Goal: Task Accomplishment & Management: Use online tool/utility

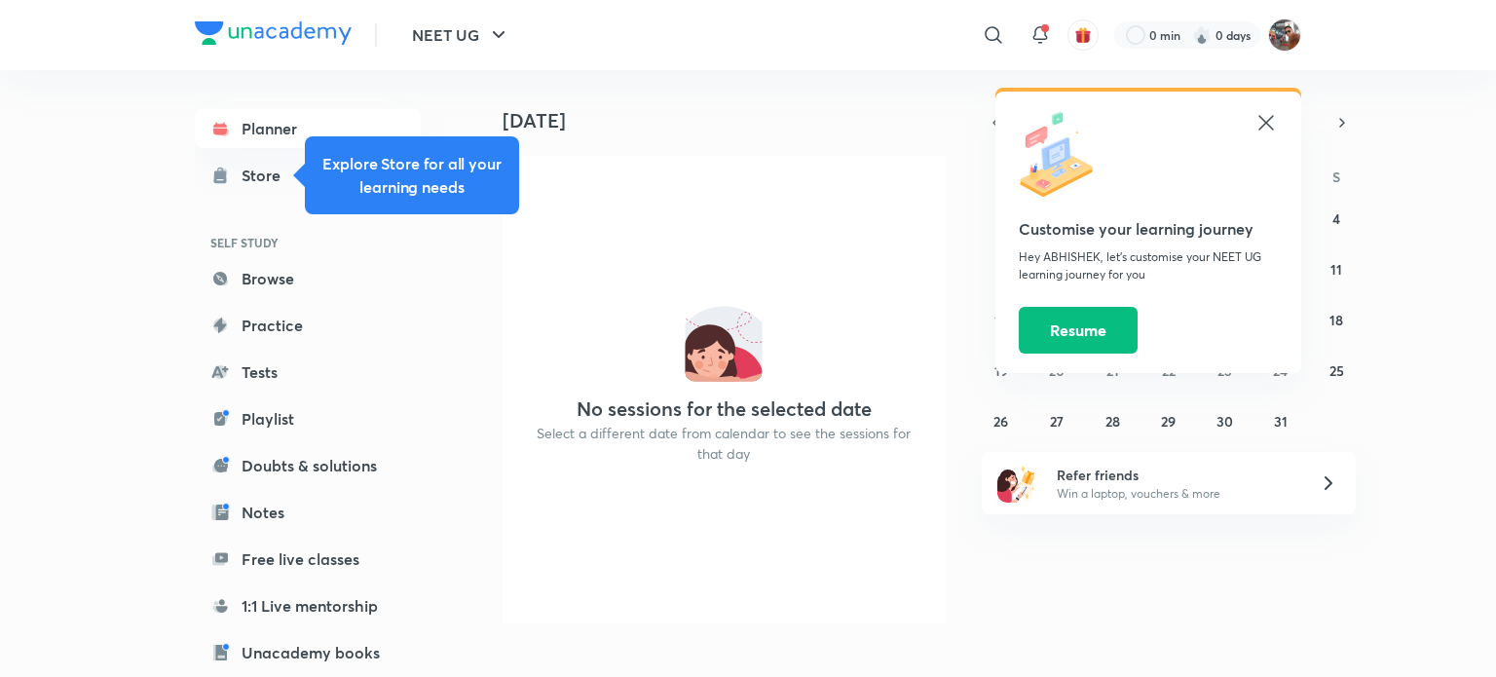
click at [1258, 132] on icon at bounding box center [1265, 122] width 23 height 23
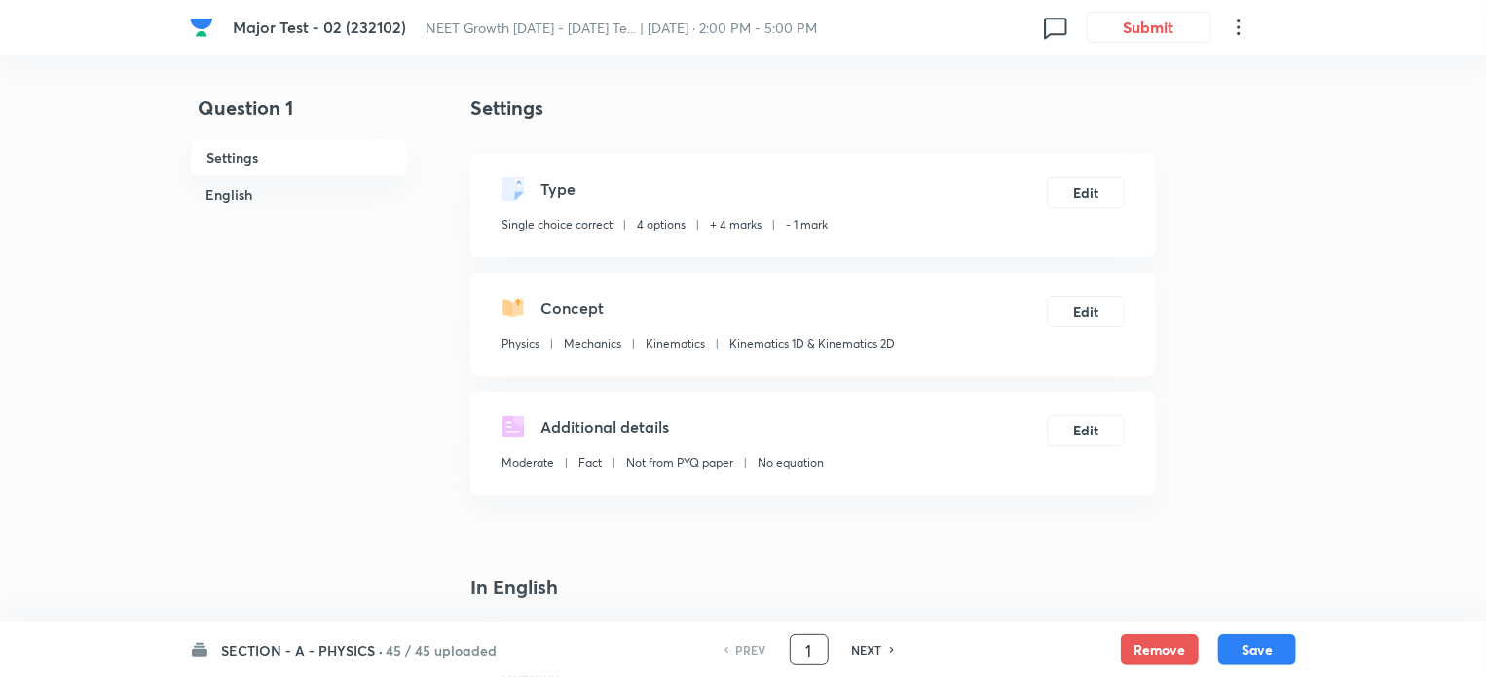
click at [810, 650] on input "1" at bounding box center [809, 650] width 37 height 34
type input "30"
checkbox input "true"
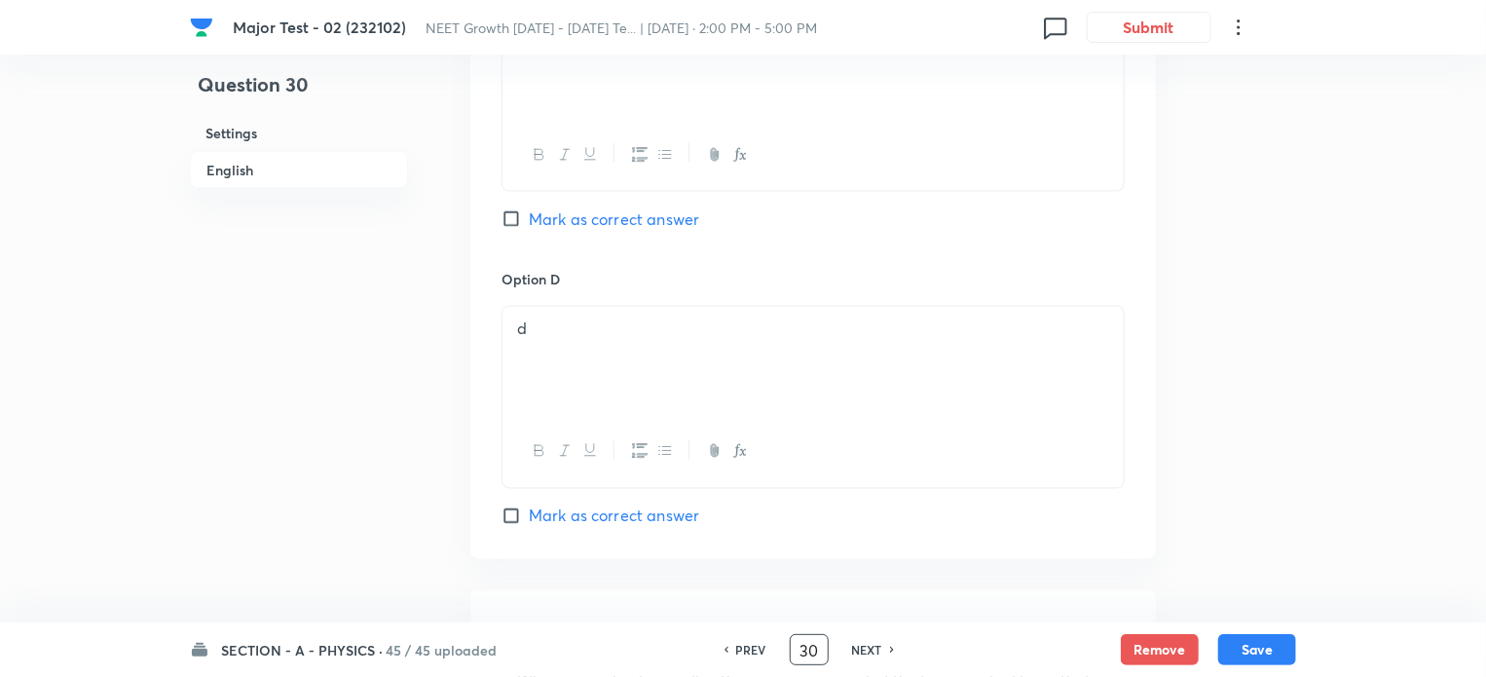
scroll to position [1655, 0]
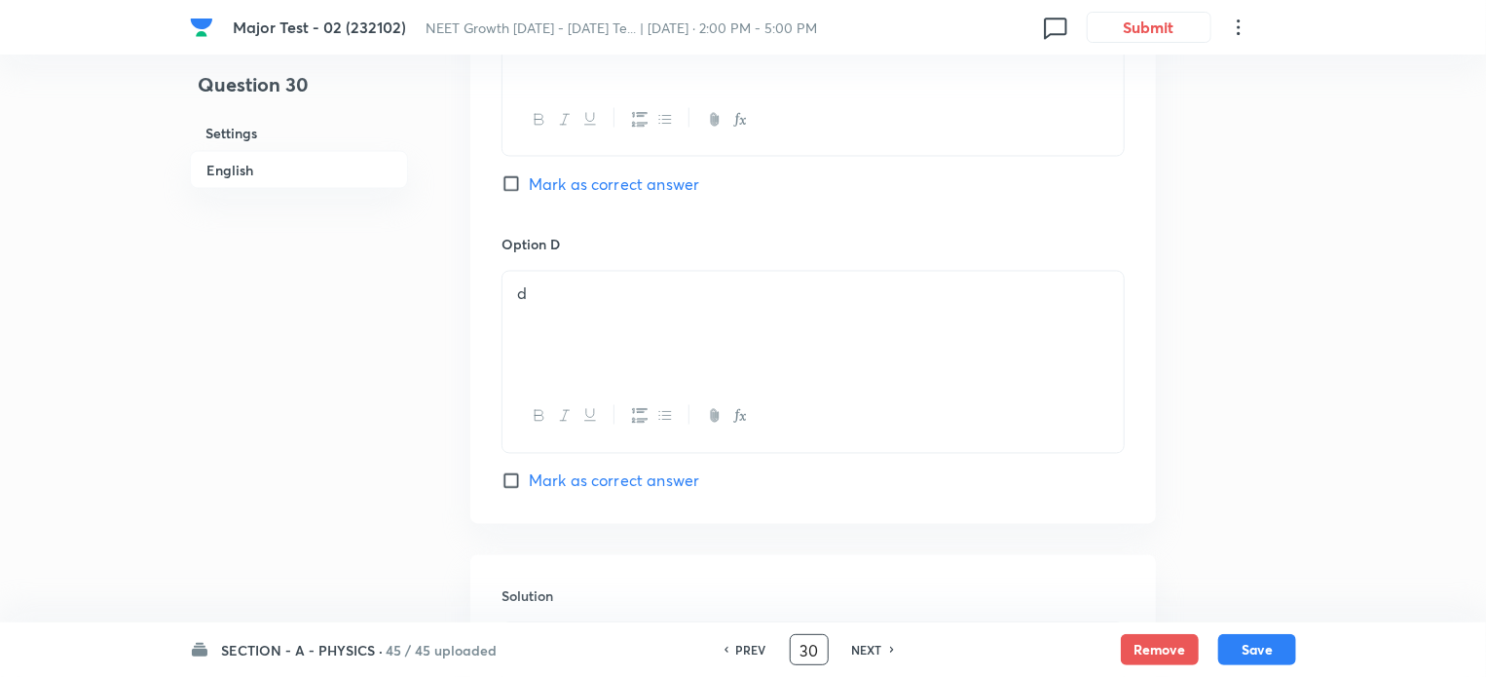
click at [508, 472] on input "Mark as correct answer" at bounding box center [515, 480] width 27 height 19
checkbox input "true"
checkbox input "false"
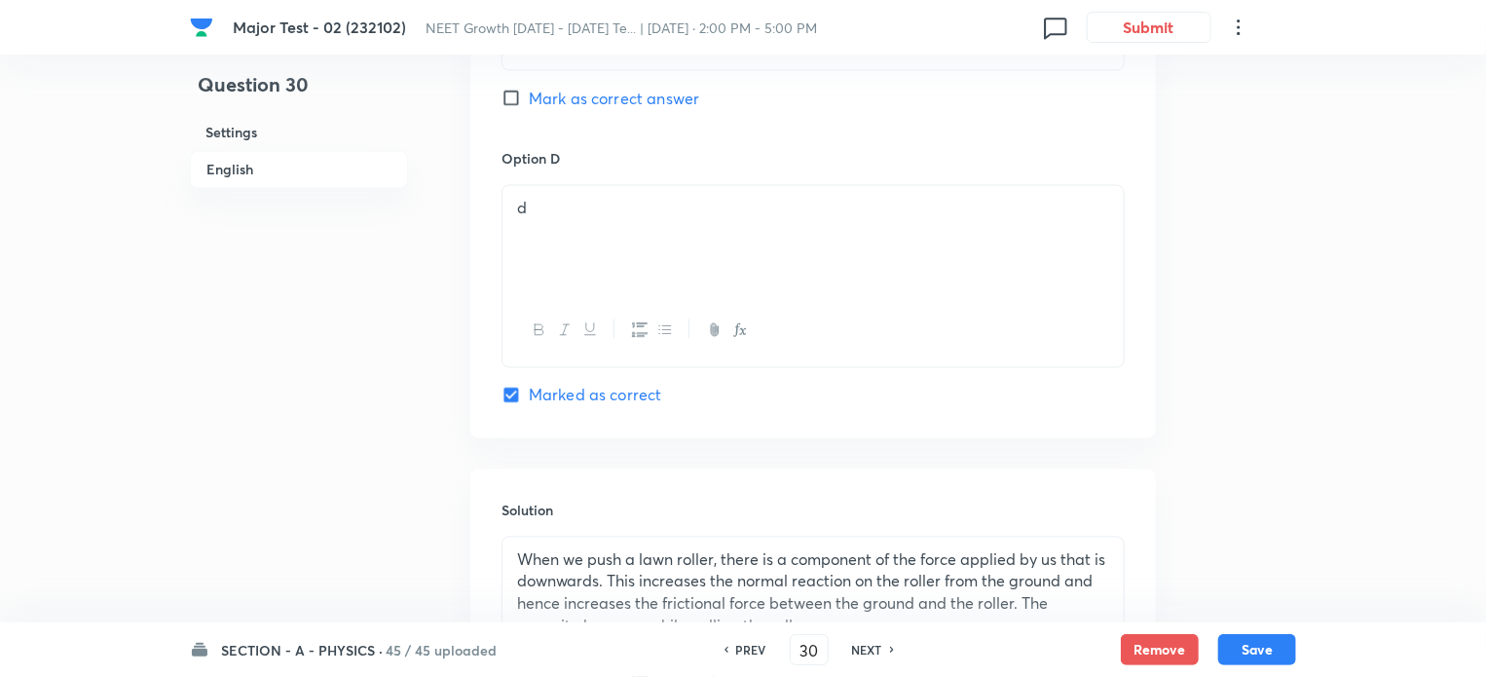
scroll to position [1850, 0]
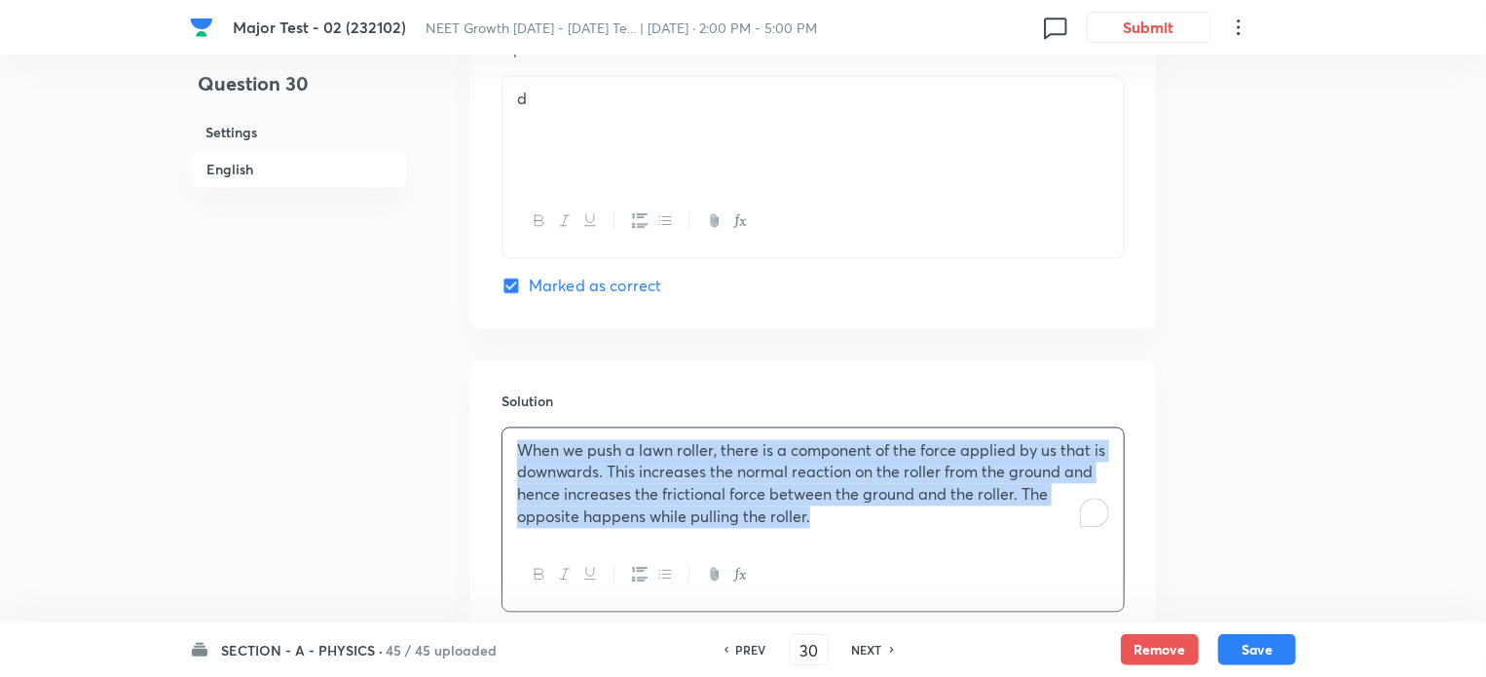
drag, startPoint x: 662, startPoint y: 486, endPoint x: 508, endPoint y: 429, distance: 163.9
click at [508, 429] on div "When we push a lawn roller, there is a component of the force applied by us tha…" at bounding box center [812, 484] width 621 height 112
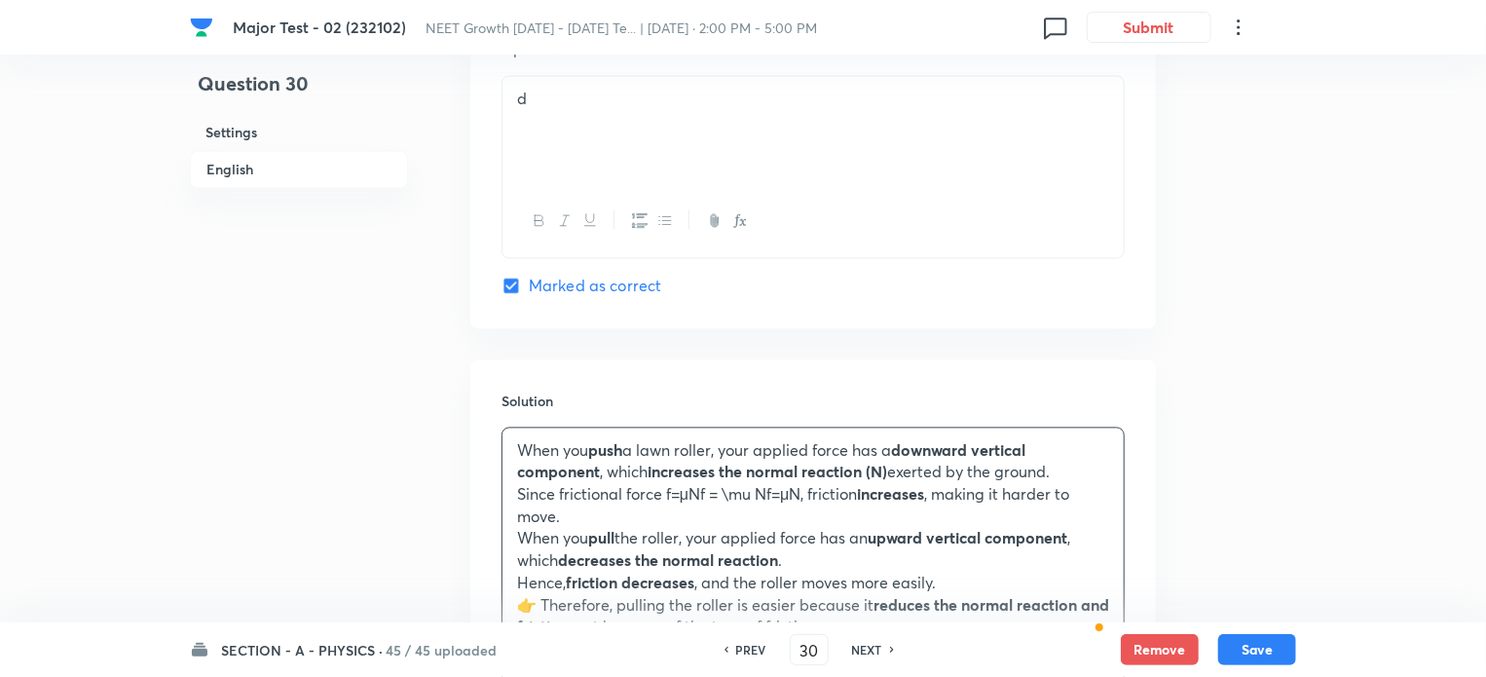
click at [566, 497] on p "Since frictional force f=μNf = \mu Nf=μN, friction increases , making it harder…" at bounding box center [813, 506] width 592 height 44
click at [554, 568] on div "When you push a lawn roller, your applied force has a downward vertical compone…" at bounding box center [812, 539] width 621 height 222
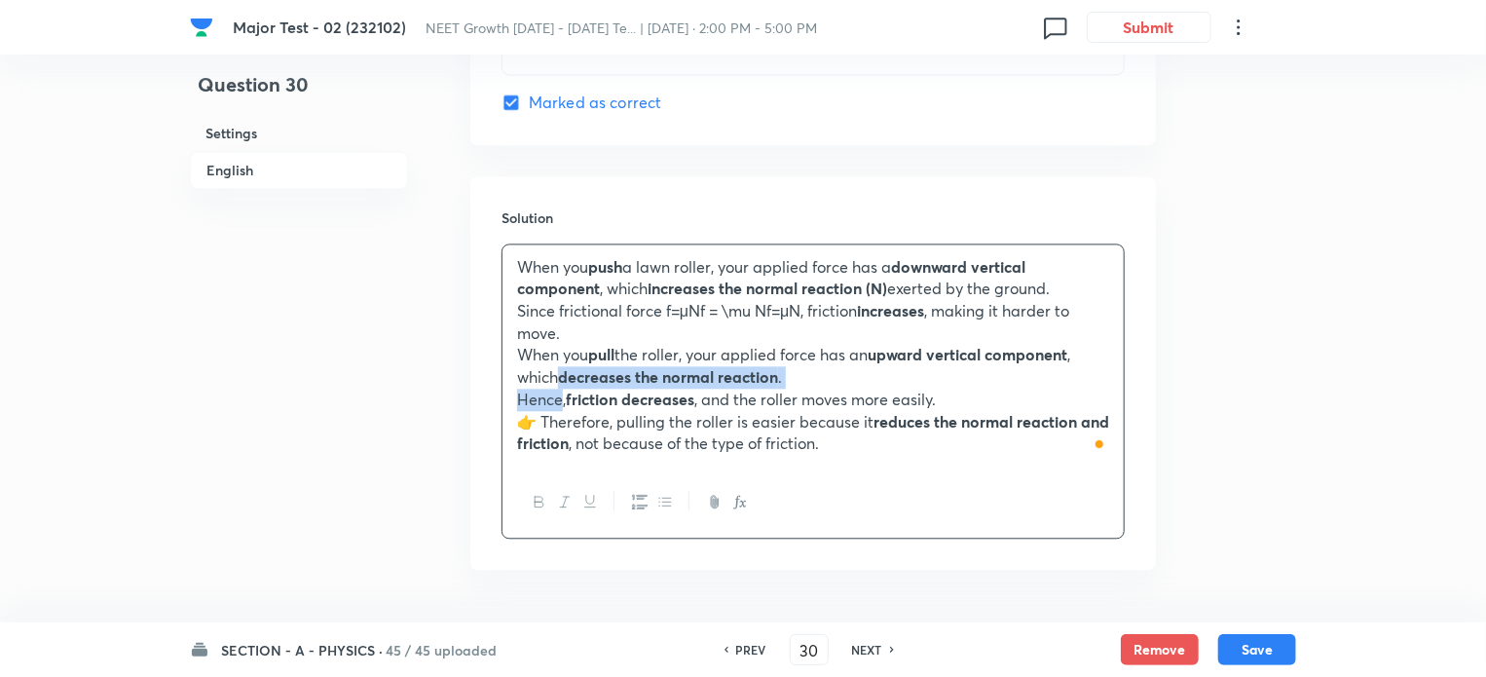
scroll to position [2045, 0]
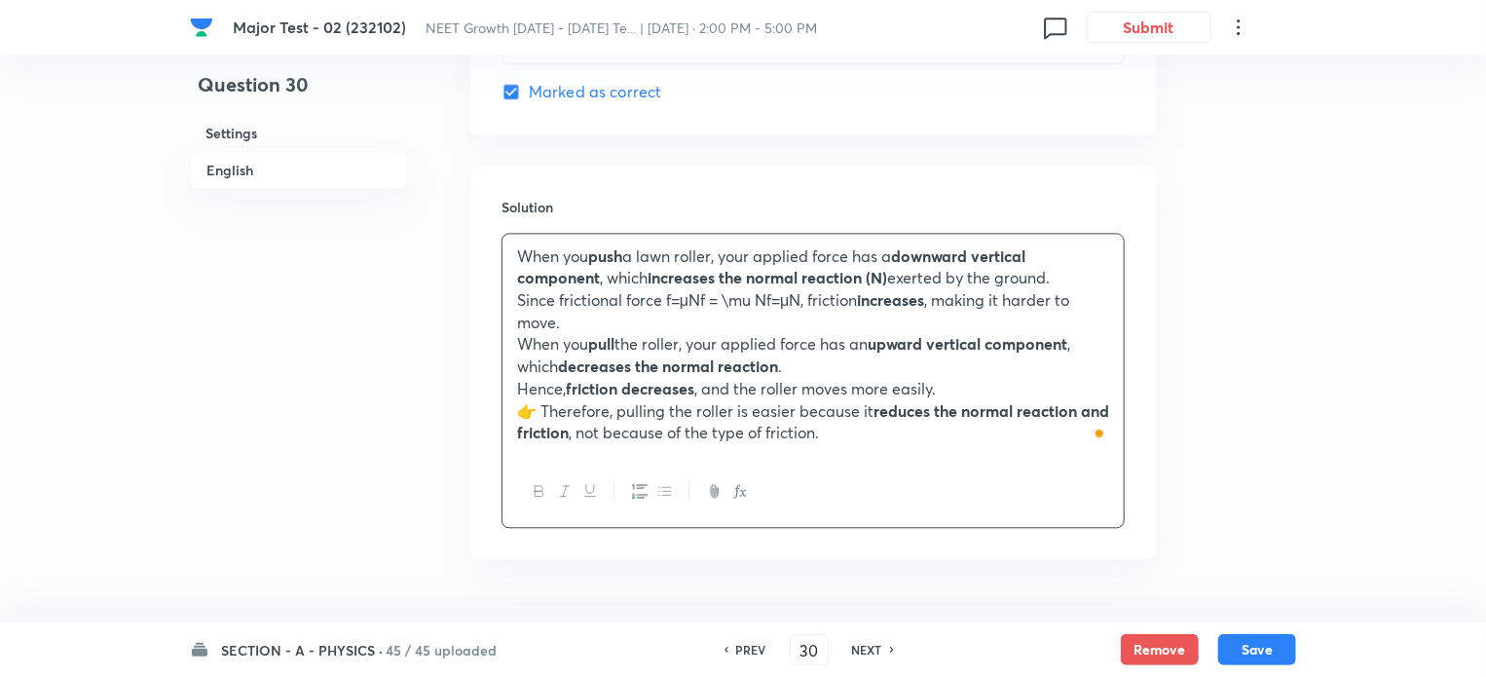
click at [538, 408] on p "👉 Therefore, pulling the roller is easier because it reduces the normal reactio…" at bounding box center [813, 422] width 592 height 44
click at [1268, 653] on button "Save" at bounding box center [1257, 647] width 78 height 31
type input "31"
checkbox input "false"
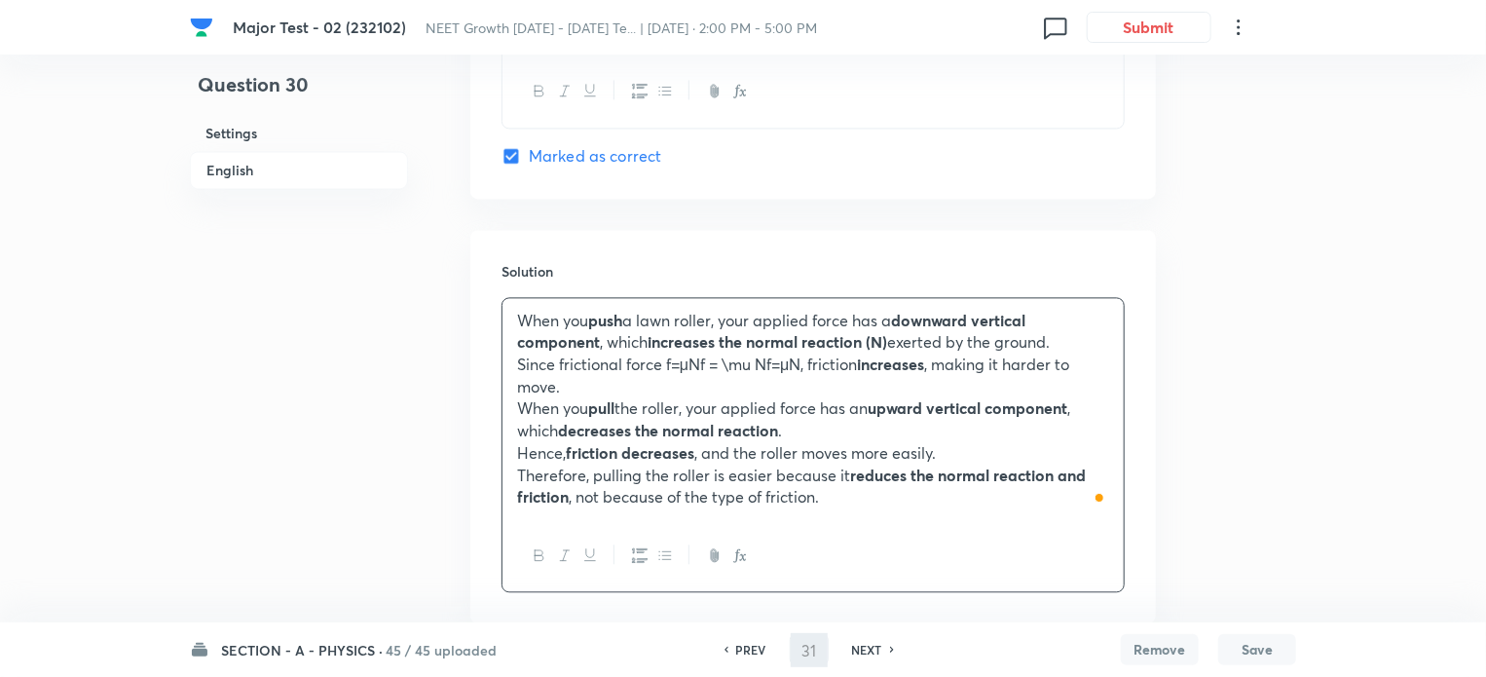
checkbox input "true"
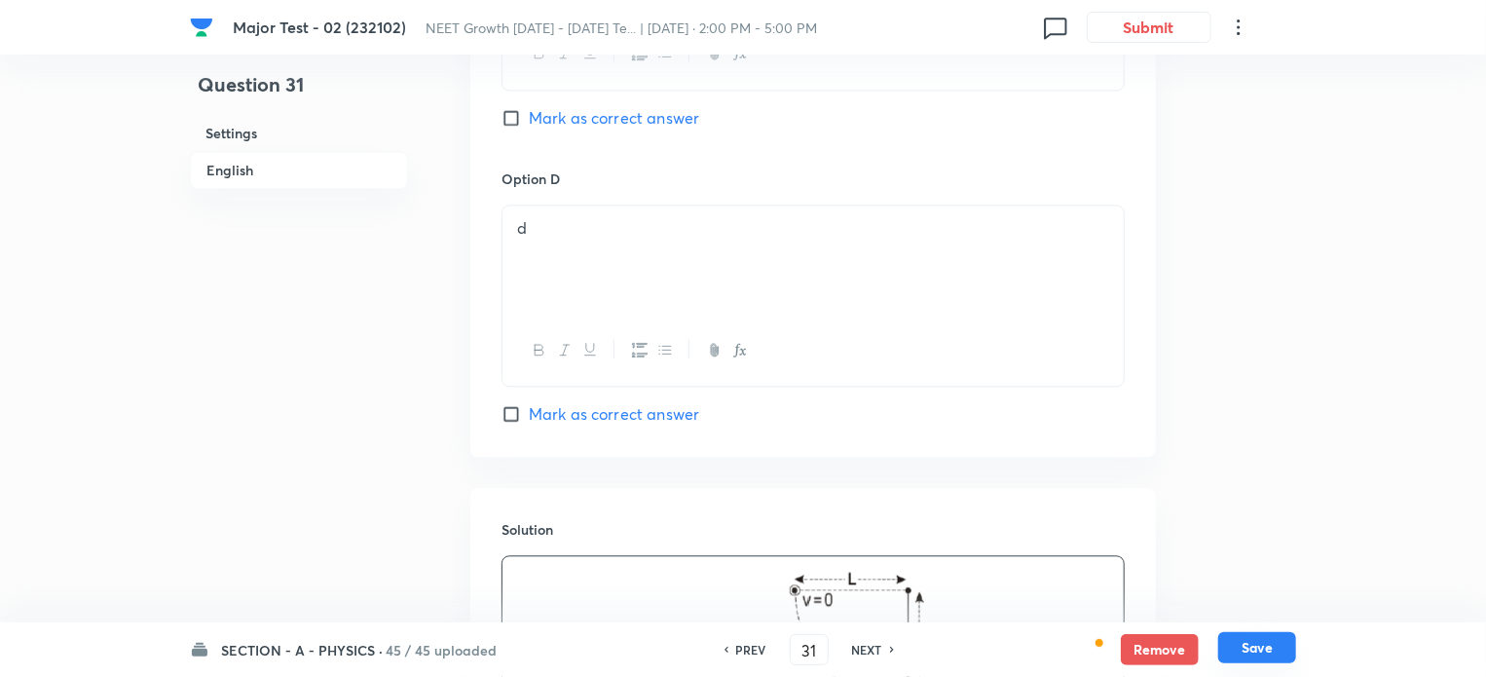
scroll to position [2218, 0]
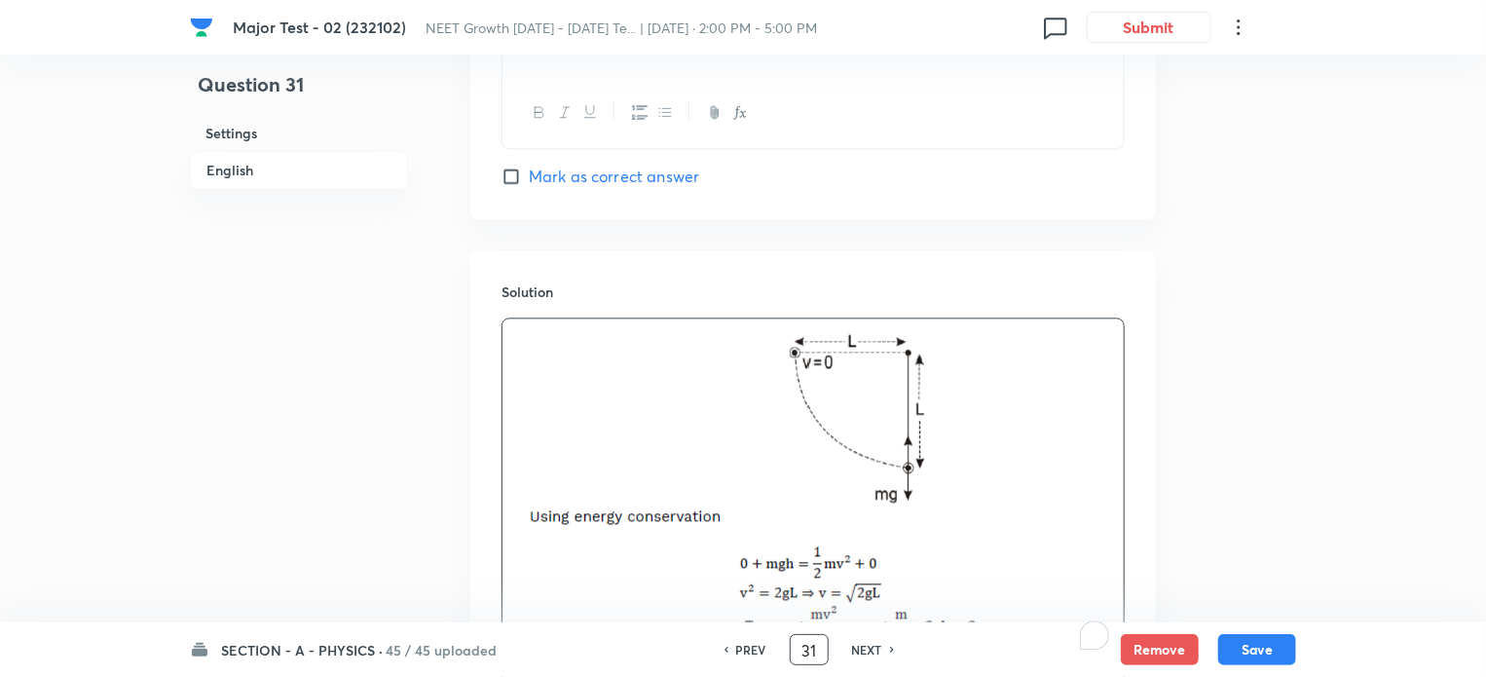
click at [802, 653] on input "31" at bounding box center [809, 650] width 37 height 34
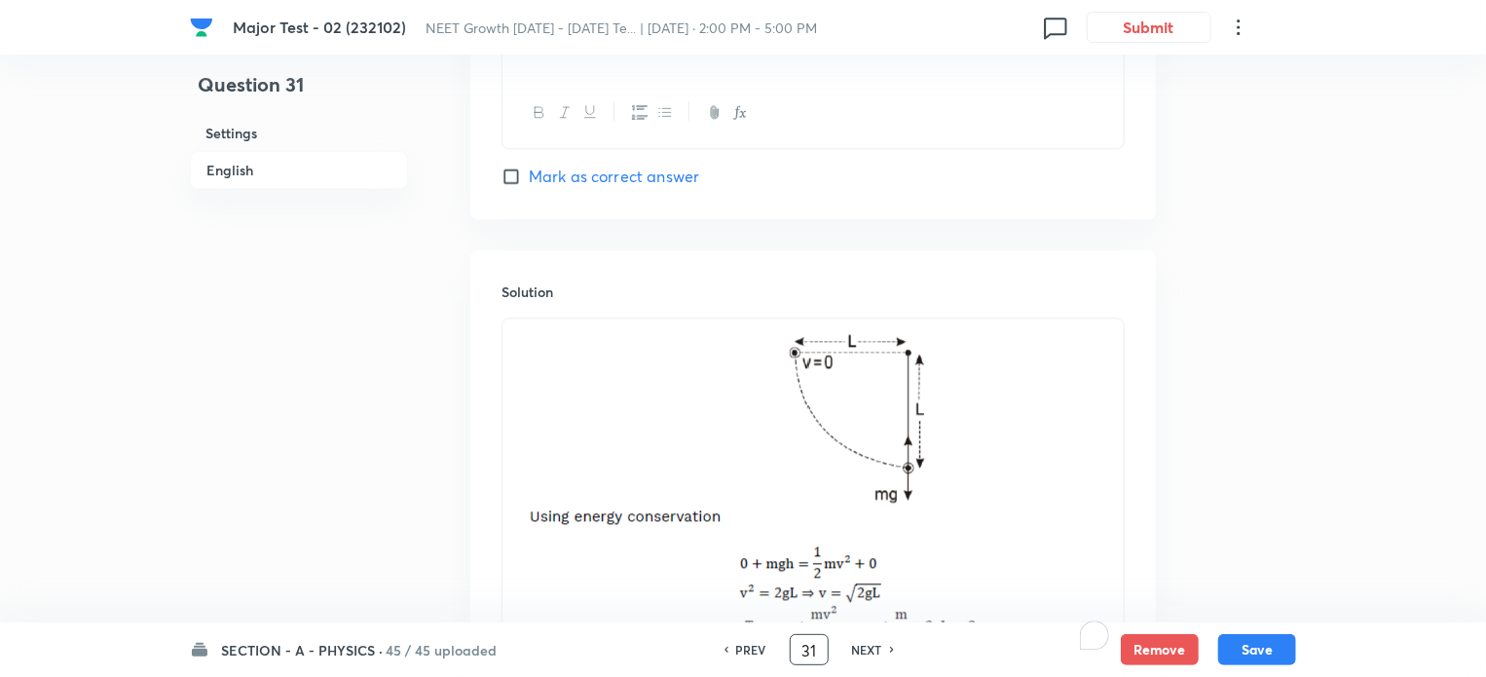
click at [802, 653] on input "31" at bounding box center [809, 650] width 37 height 34
type input "52"
checkbox input "false"
checkbox input "true"
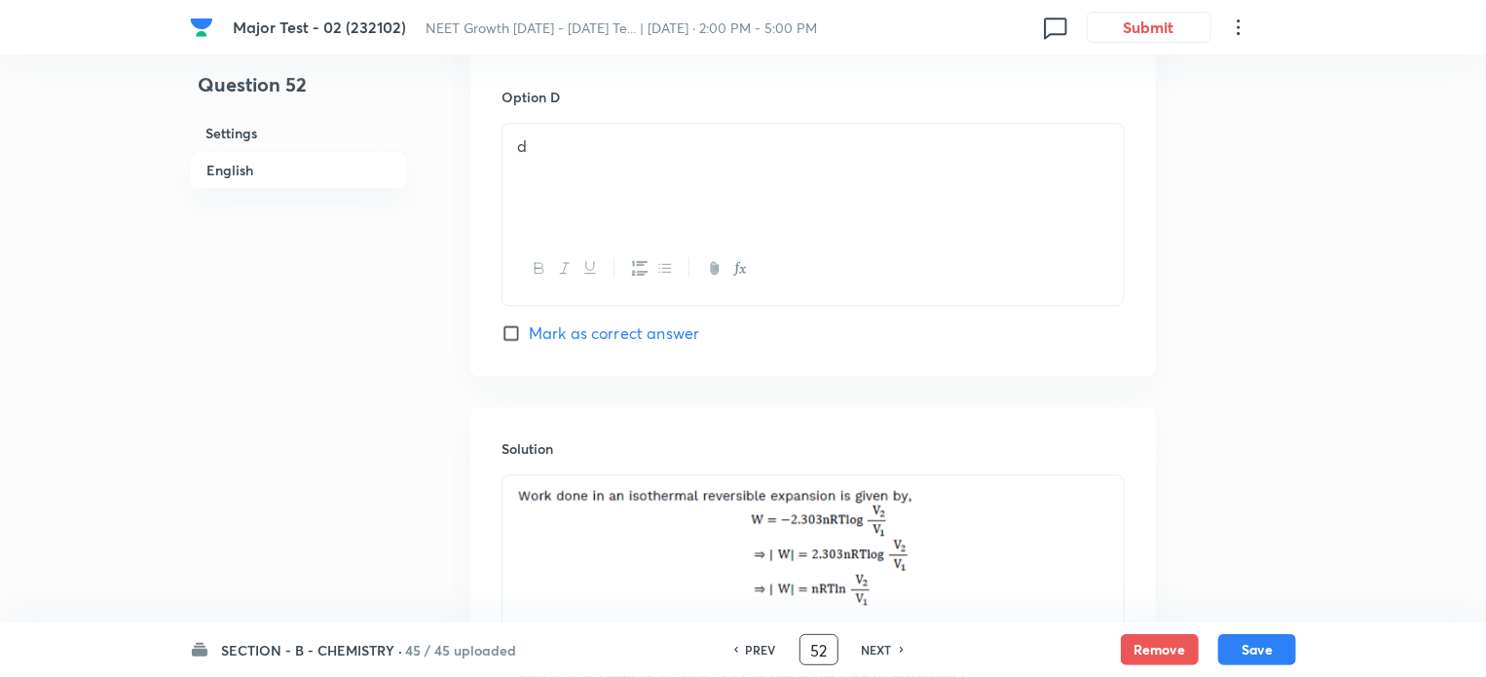
click at [810, 653] on input "52" at bounding box center [818, 650] width 37 height 34
type input "45"
checkbox input "false"
checkbox input "true"
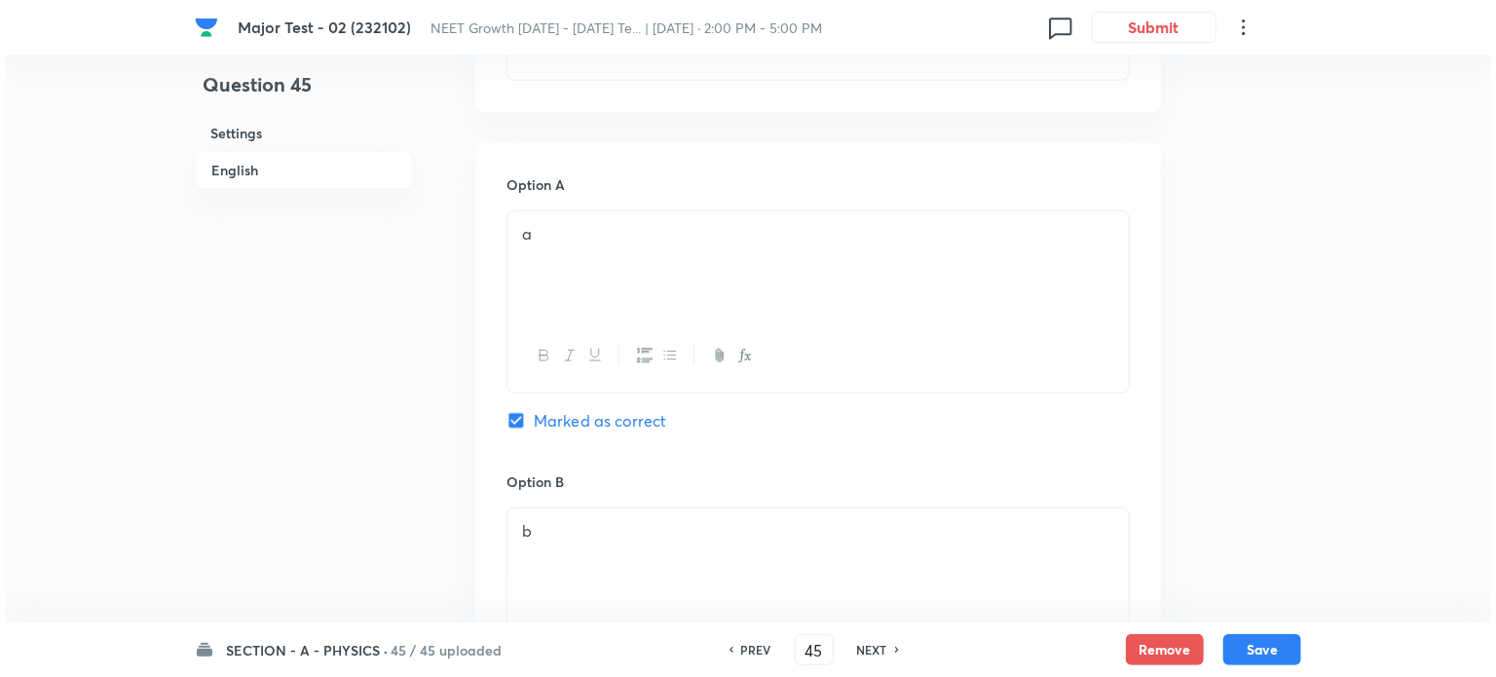
scroll to position [915, 0]
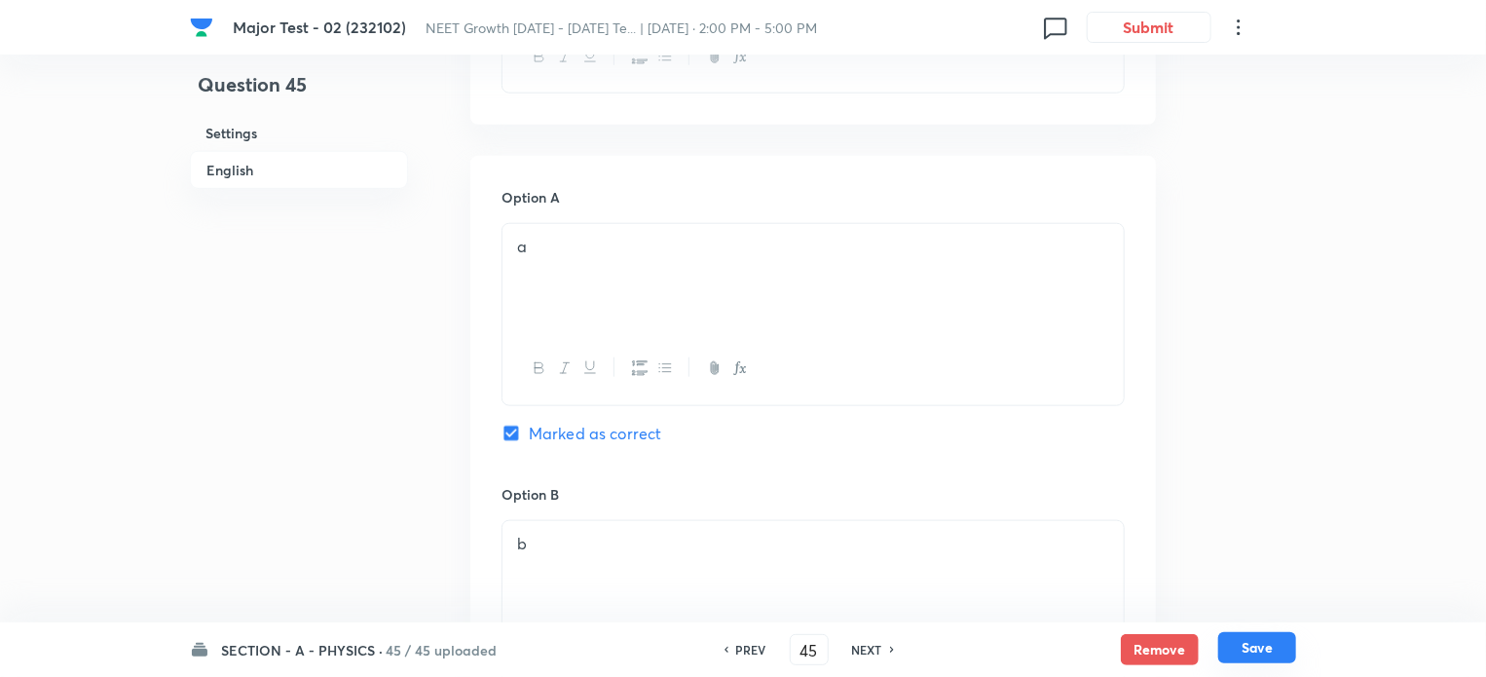
click at [1269, 654] on button "Save" at bounding box center [1257, 647] width 78 height 31
type input "46"
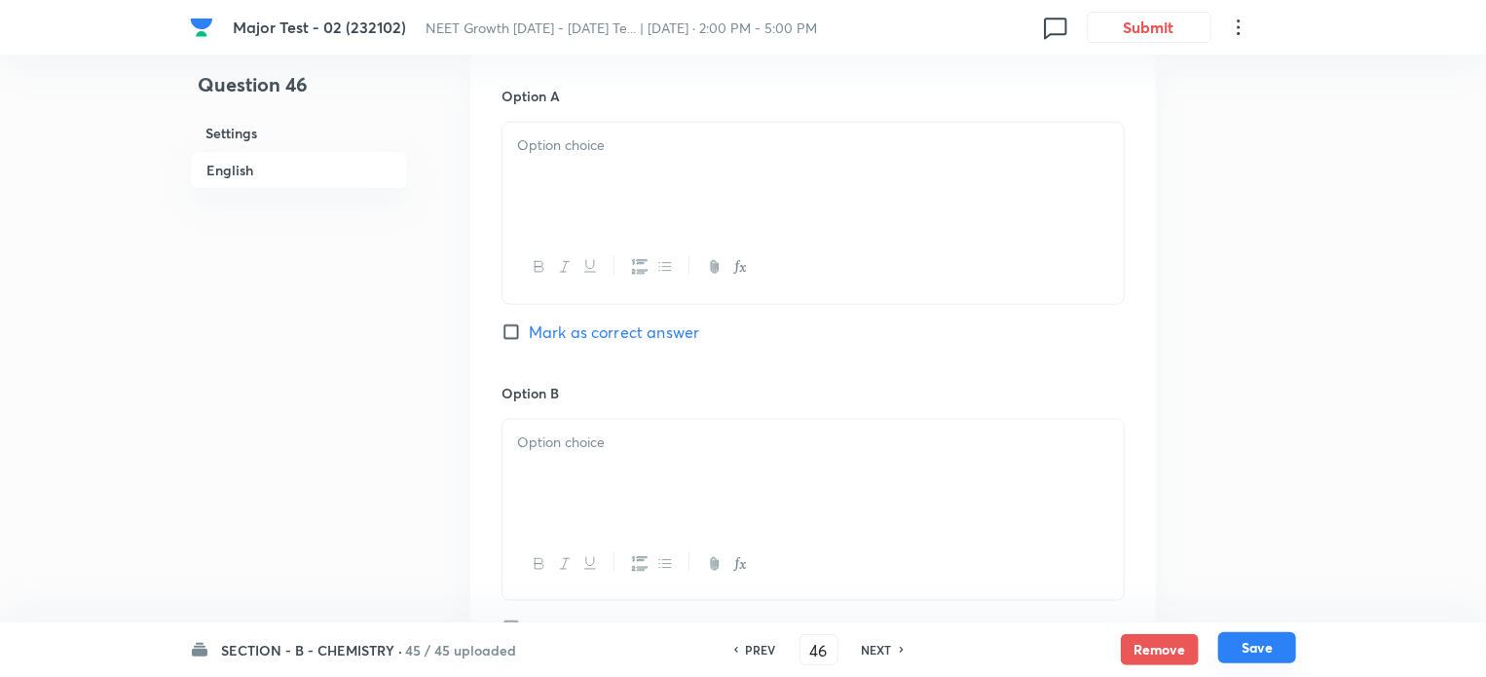
checkbox input "false"
checkbox input "true"
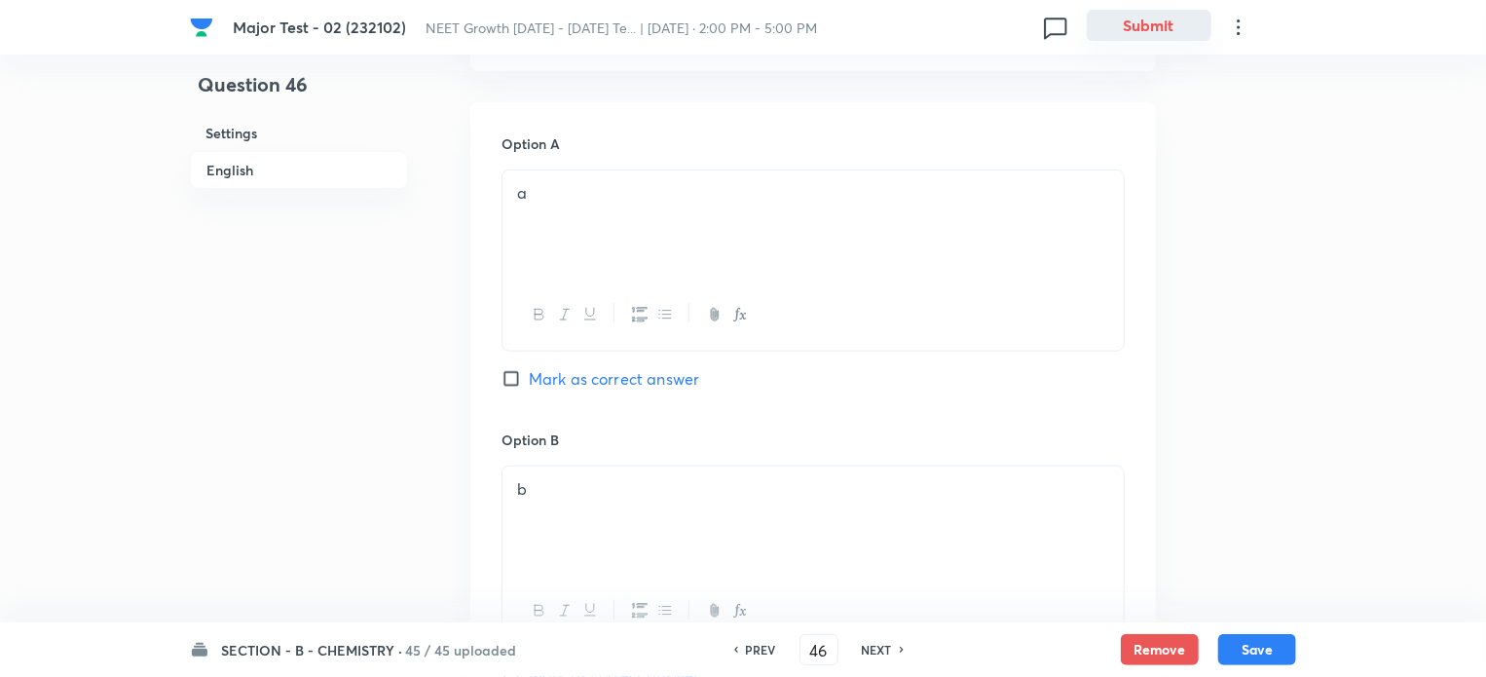
click at [1118, 15] on button "Submit" at bounding box center [1149, 25] width 125 height 31
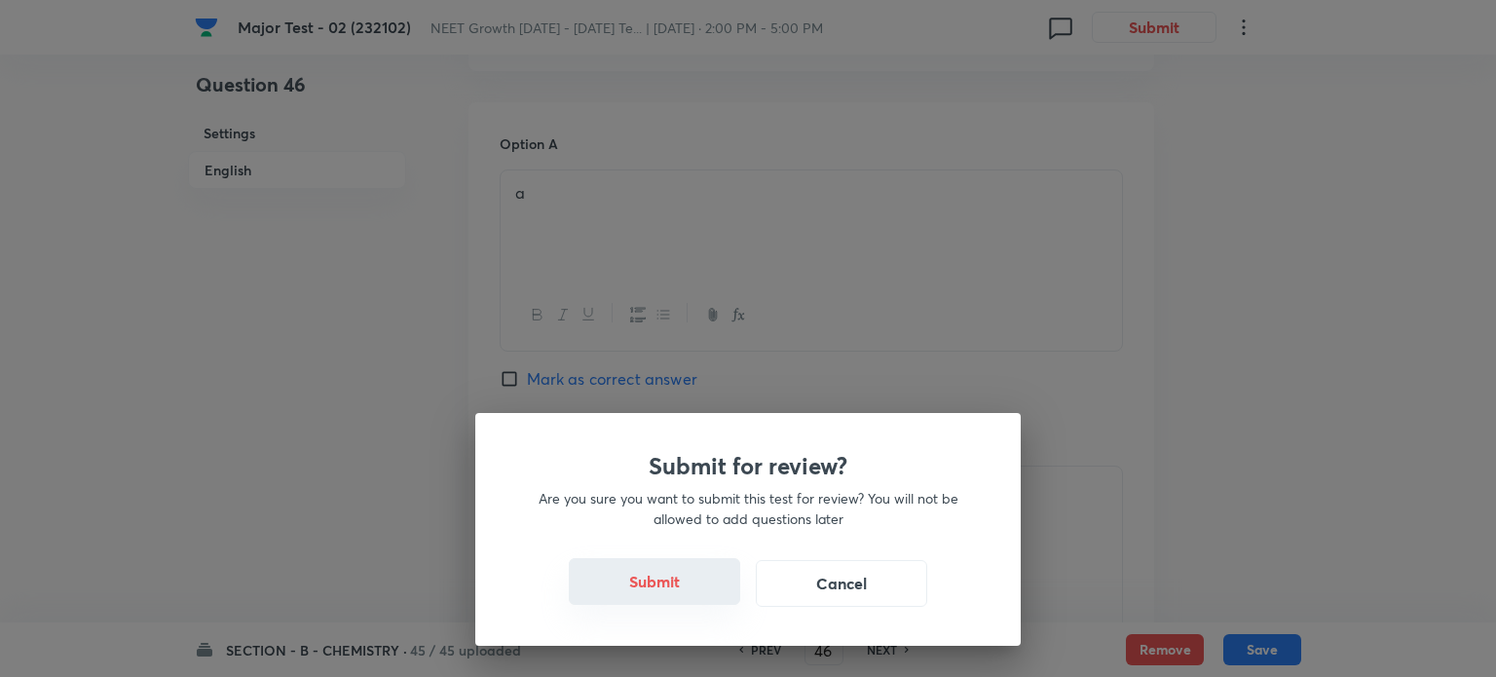
click at [675, 597] on button "Submit" at bounding box center [654, 581] width 171 height 47
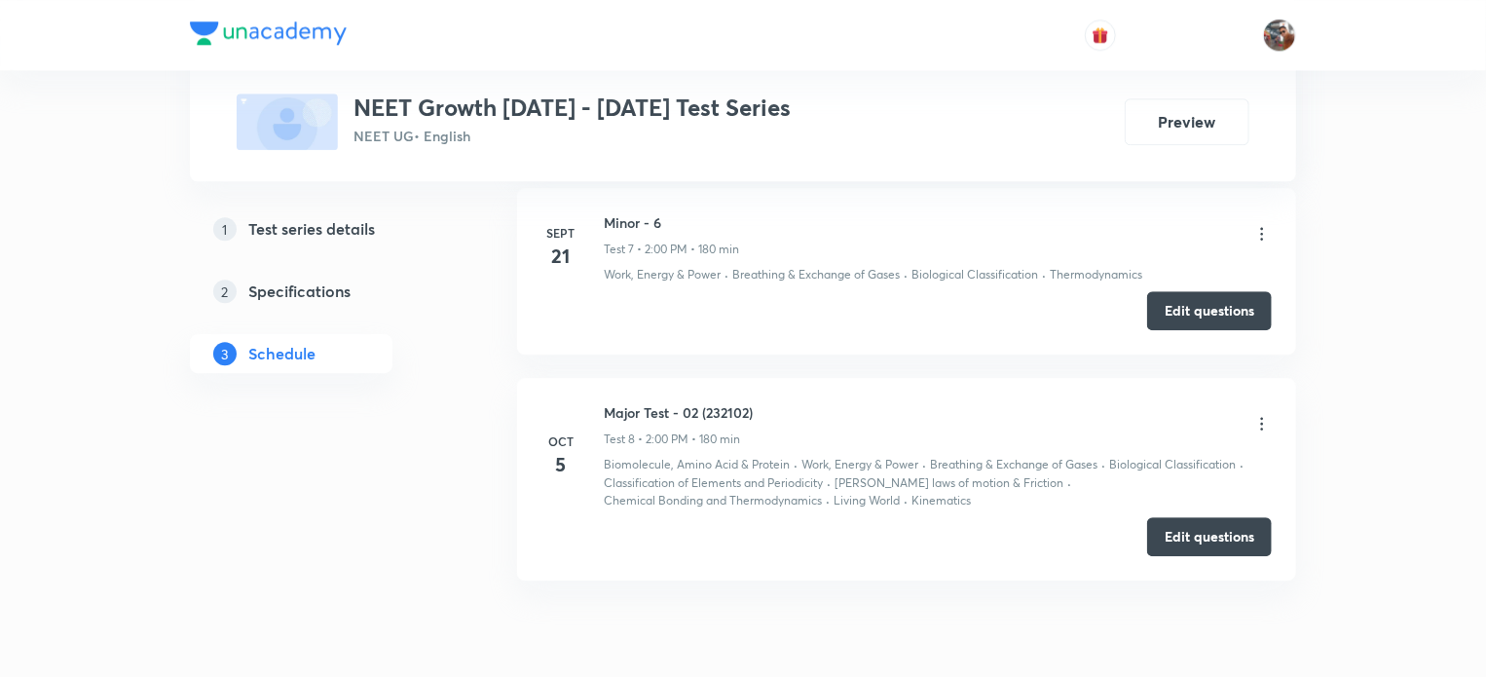
scroll to position [2701, 0]
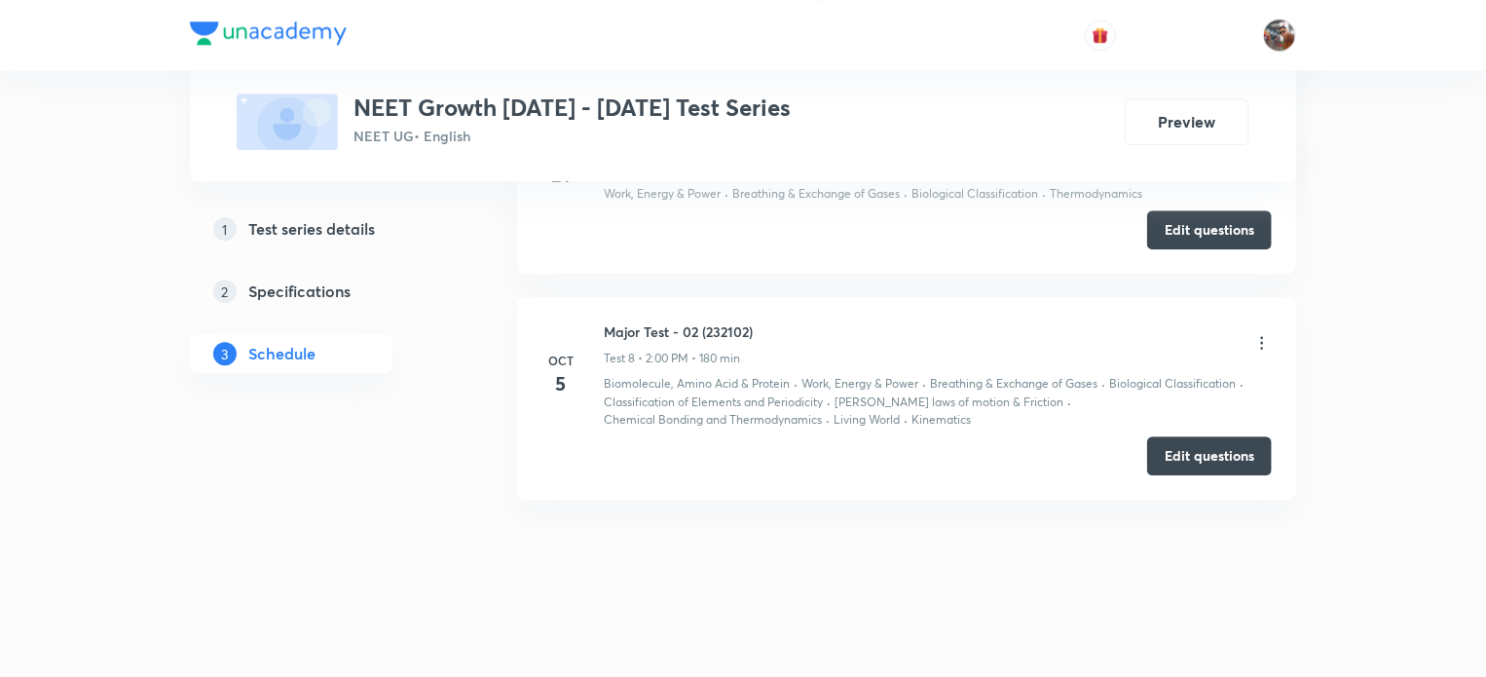
click at [1259, 338] on icon at bounding box center [1261, 342] width 19 height 19
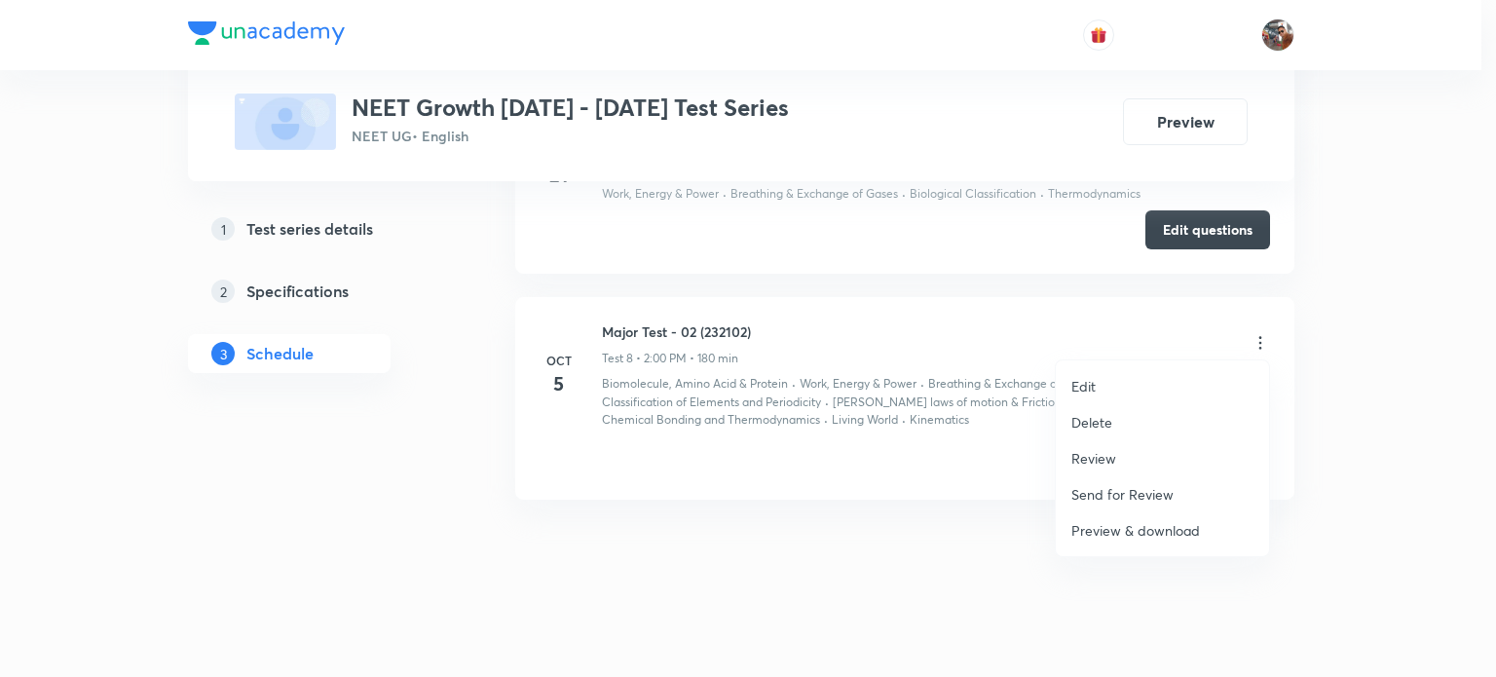
click at [1124, 383] on li "Edit" at bounding box center [1162, 386] width 213 height 36
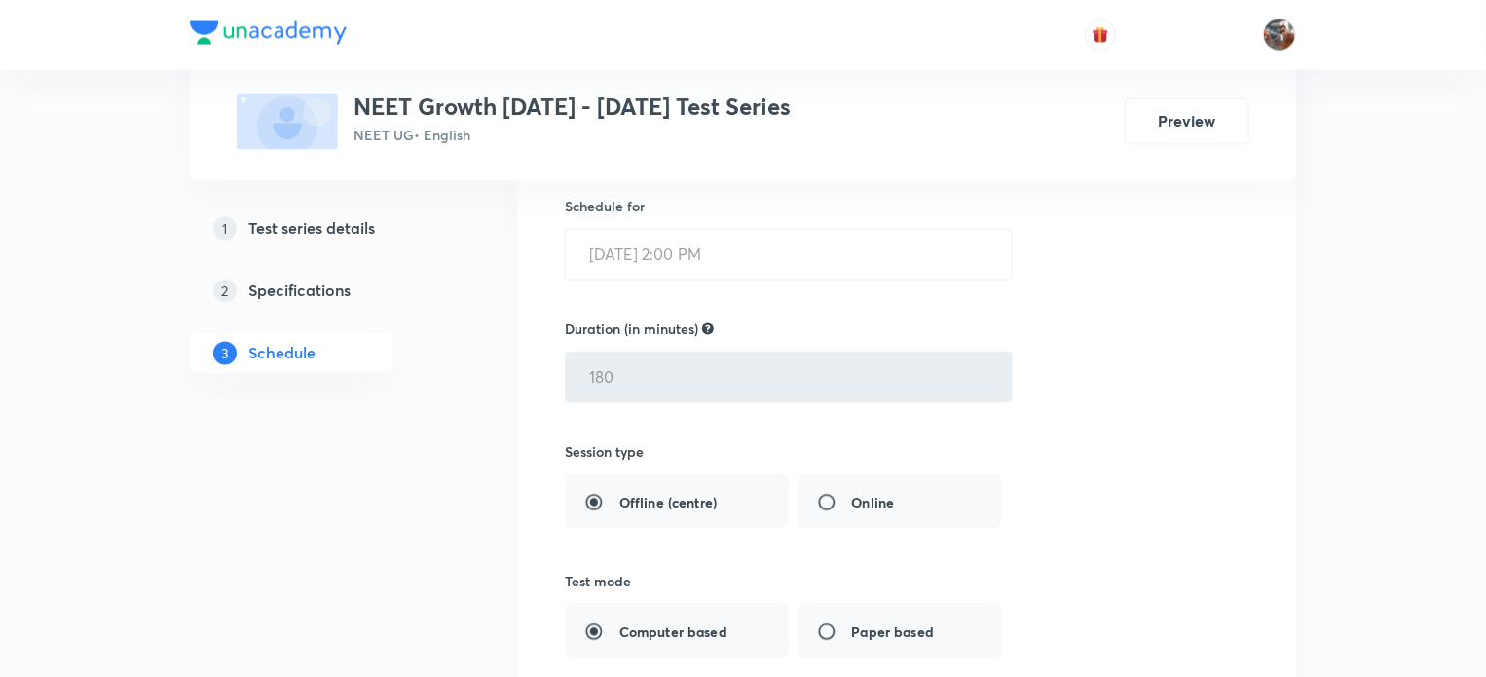
scroll to position [1728, 0]
